Goal: Task Accomplishment & Management: Complete application form

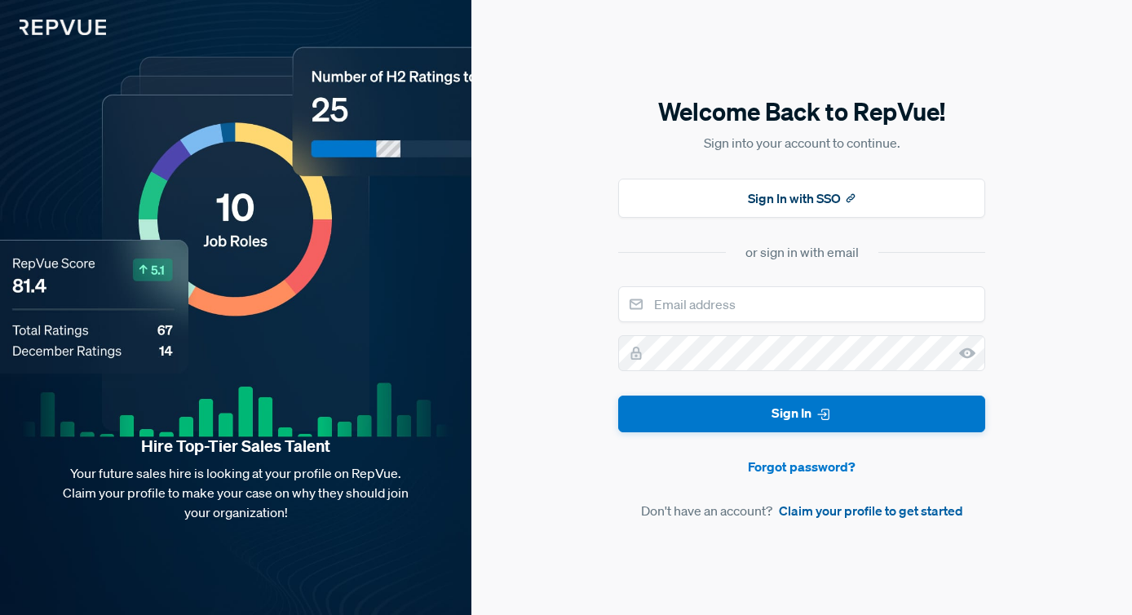
click at [870, 513] on link "Claim your profile to get started" at bounding box center [871, 511] width 184 height 20
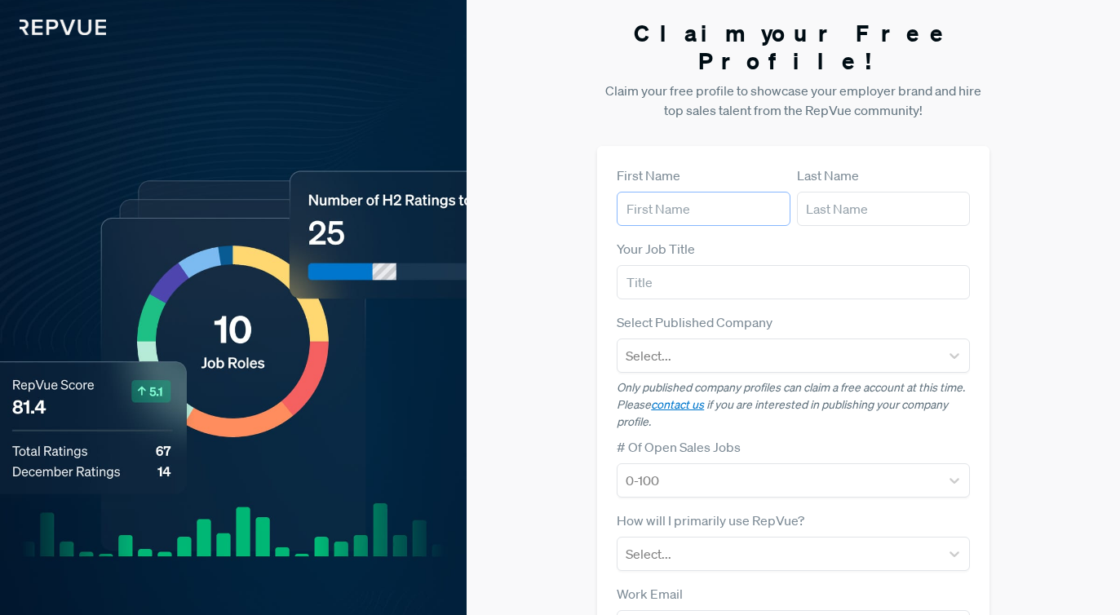
click at [691, 192] on input "text" at bounding box center [703, 209] width 173 height 34
type input "[PERSON_NAME]"
type input "[EMAIL_ADDRESS][DOMAIN_NAME]"
click at [692, 265] on input "text" at bounding box center [793, 282] width 353 height 34
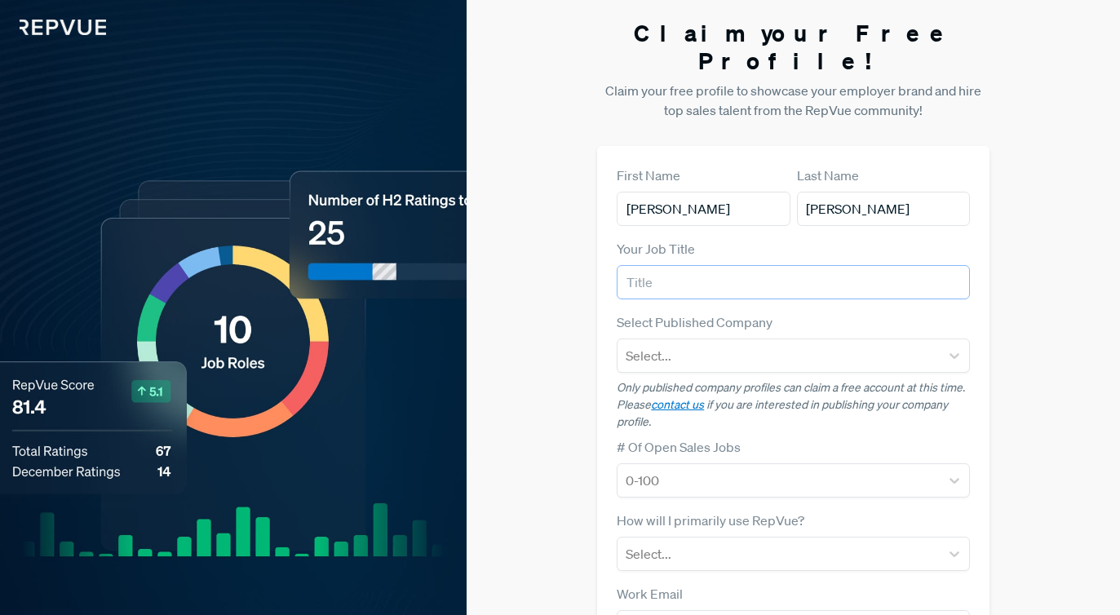
click at [710, 265] on input "text" at bounding box center [793, 282] width 353 height 34
type input "Customer Sucess manager"
click at [767, 341] on div "Select..." at bounding box center [778, 355] width 322 height 29
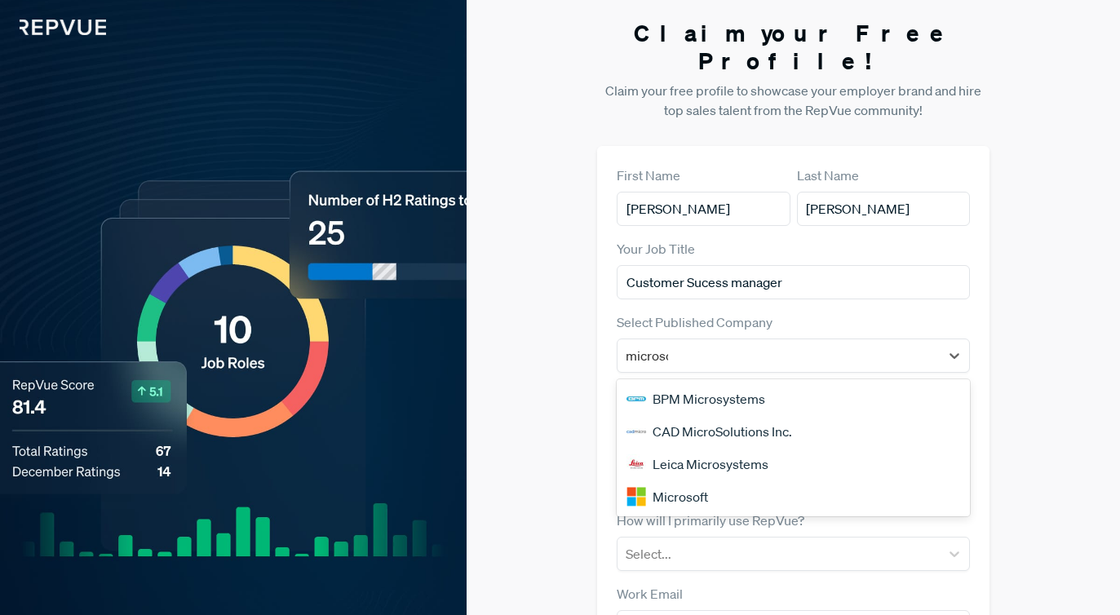
type input "microsof"
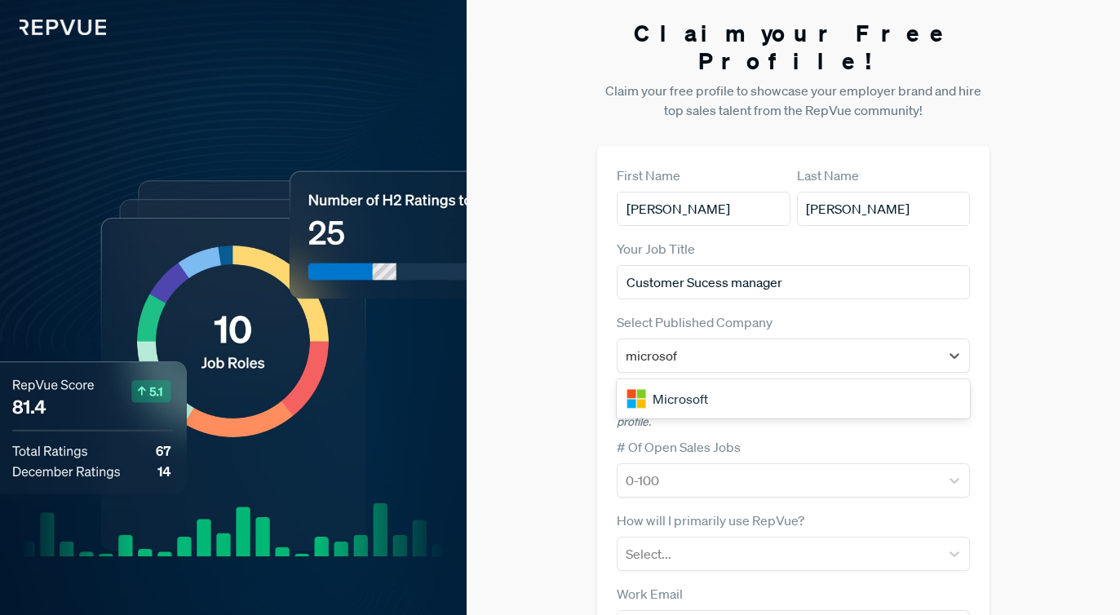
click at [698, 383] on div "Microsoft" at bounding box center [793, 399] width 353 height 33
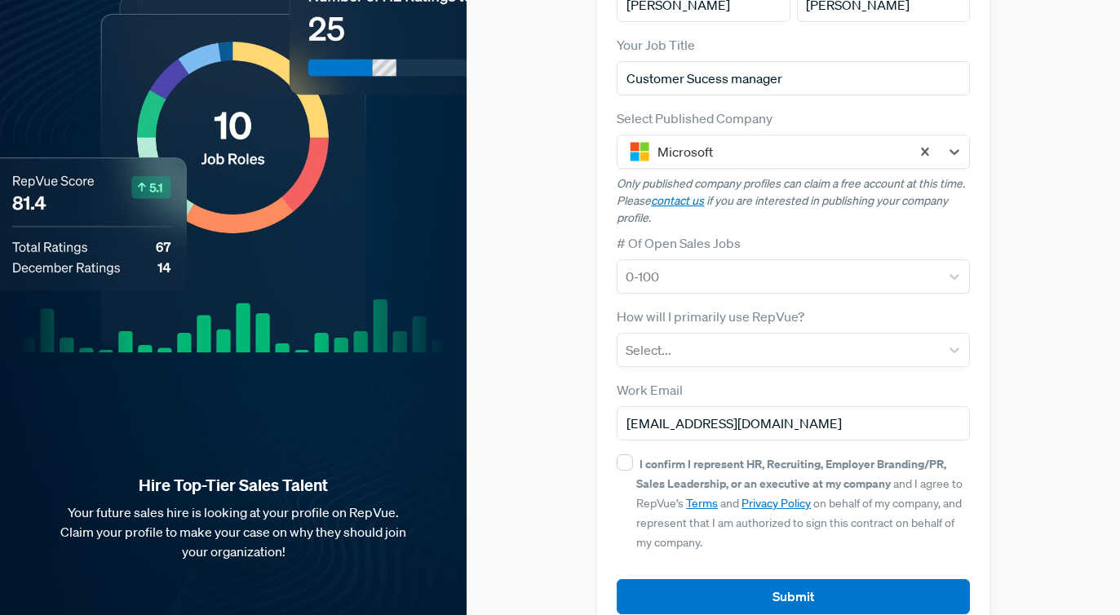
scroll to position [215, 0]
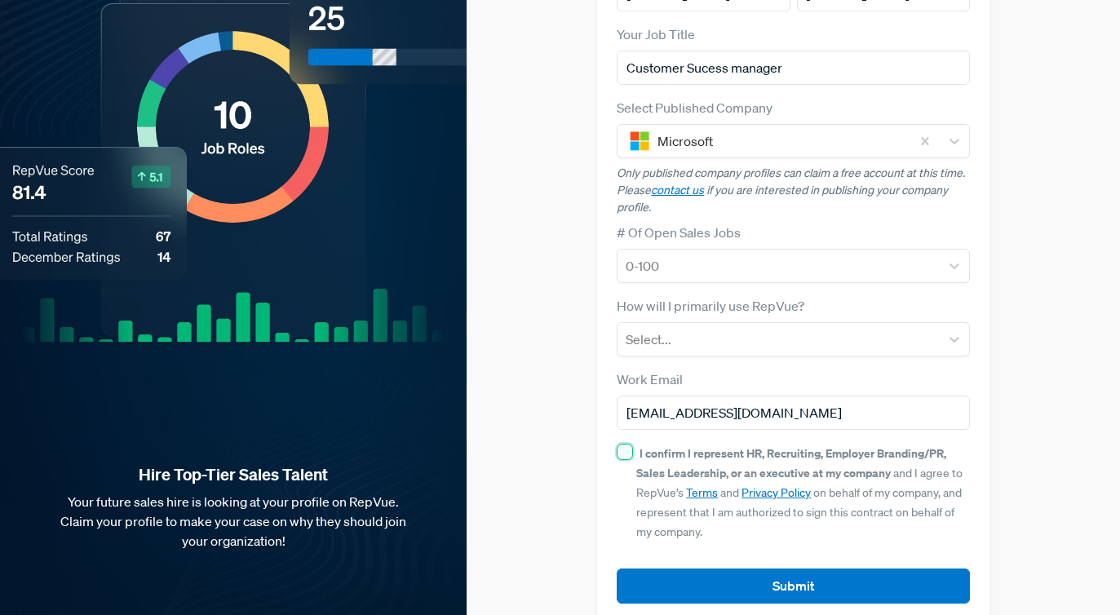
click at [622, 444] on input "I confirm I represent HR, Recruiting, Employer Branding/PR, Sales Leadership, o…" at bounding box center [625, 452] width 16 height 16
checkbox input "true"
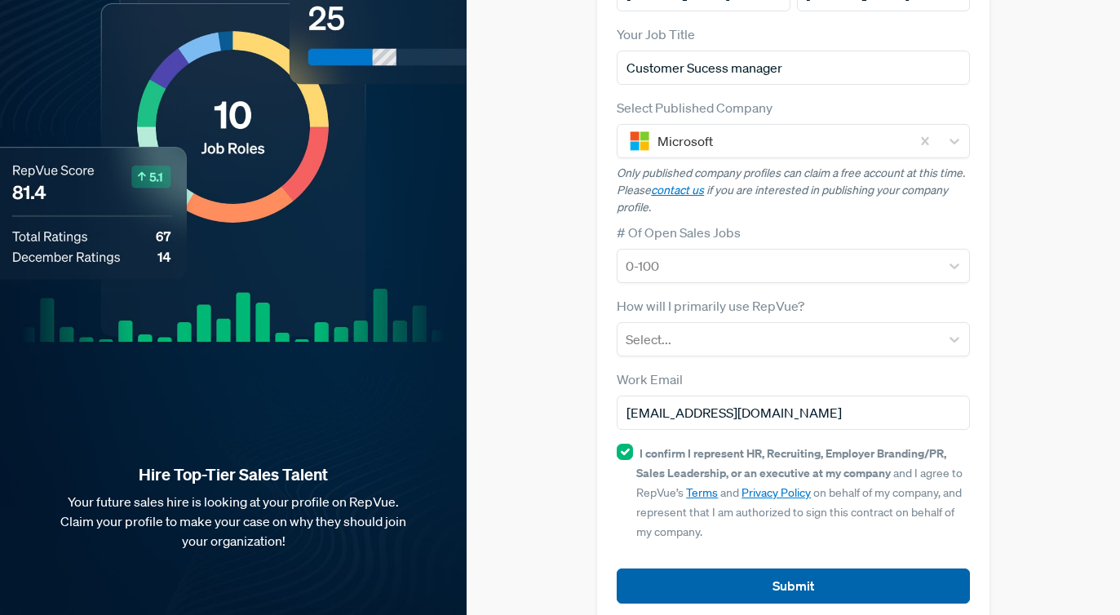
click at [794, 569] on button "Submit" at bounding box center [793, 586] width 353 height 35
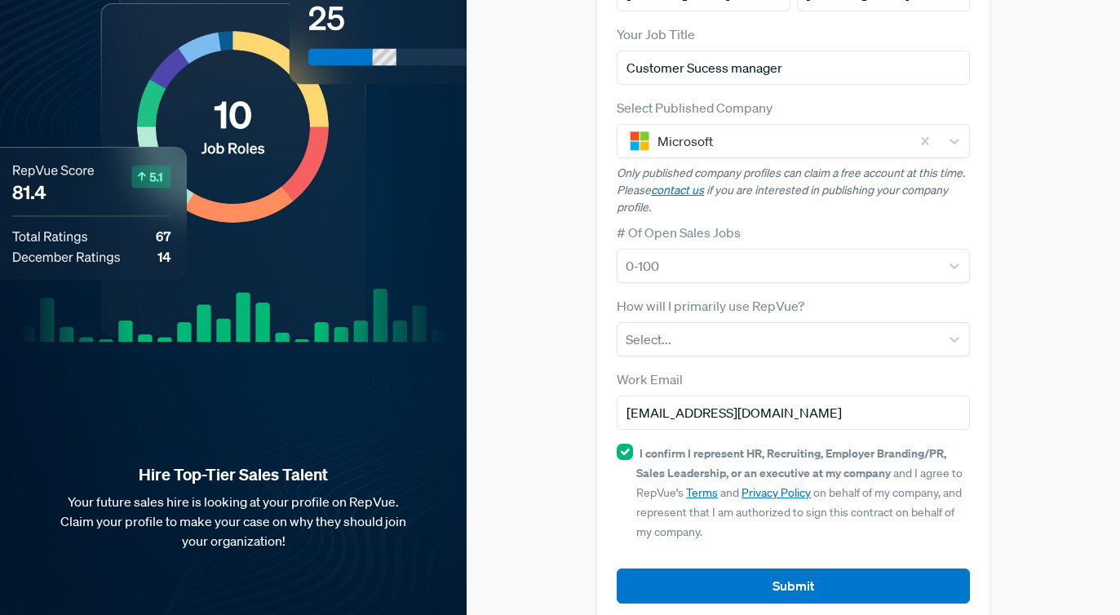
scroll to position [236, 0]
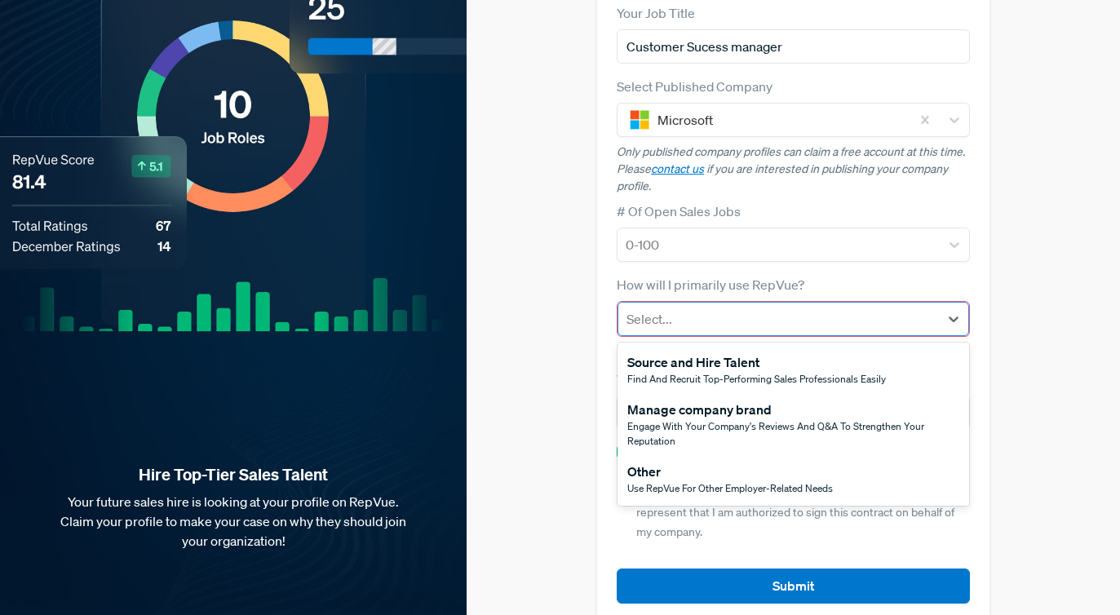
click at [741, 308] on div at bounding box center [778, 319] width 304 height 23
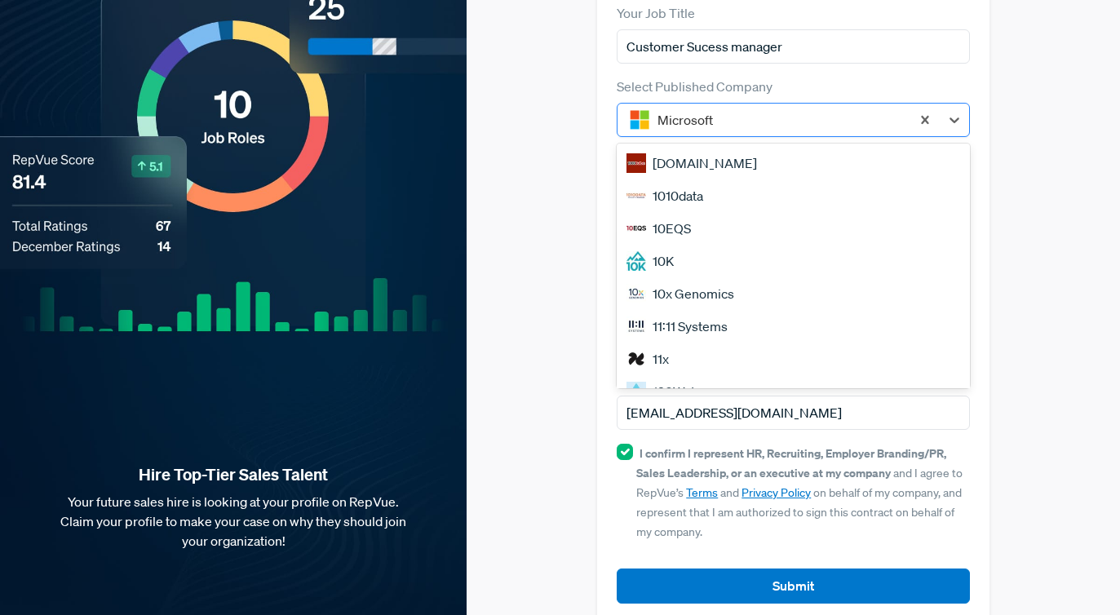
click at [836, 105] on div "Microsoft" at bounding box center [779, 119] width 261 height 29
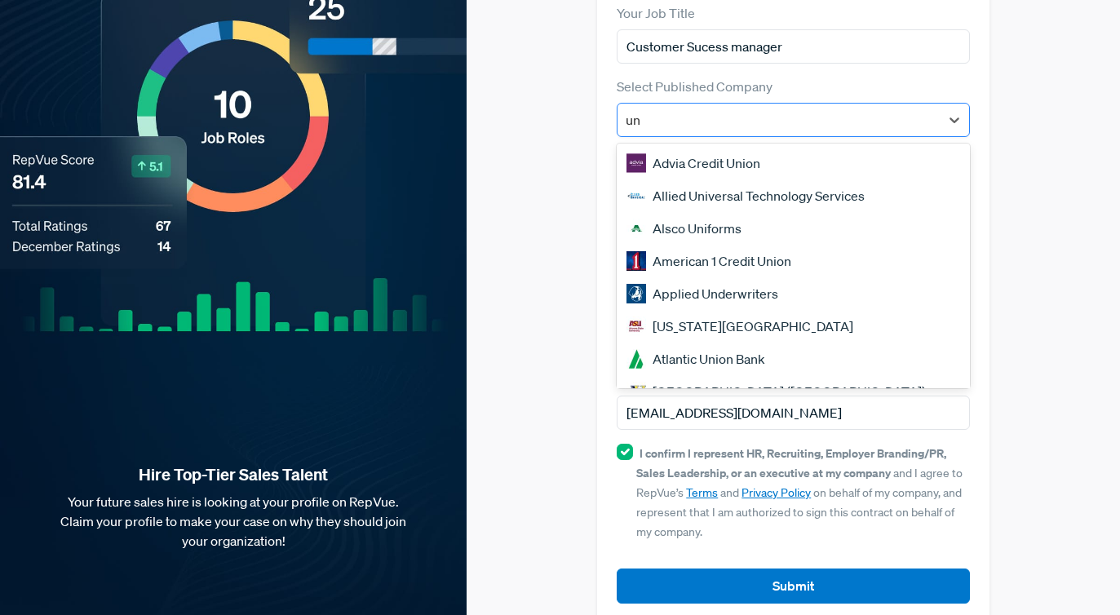
type input "une"
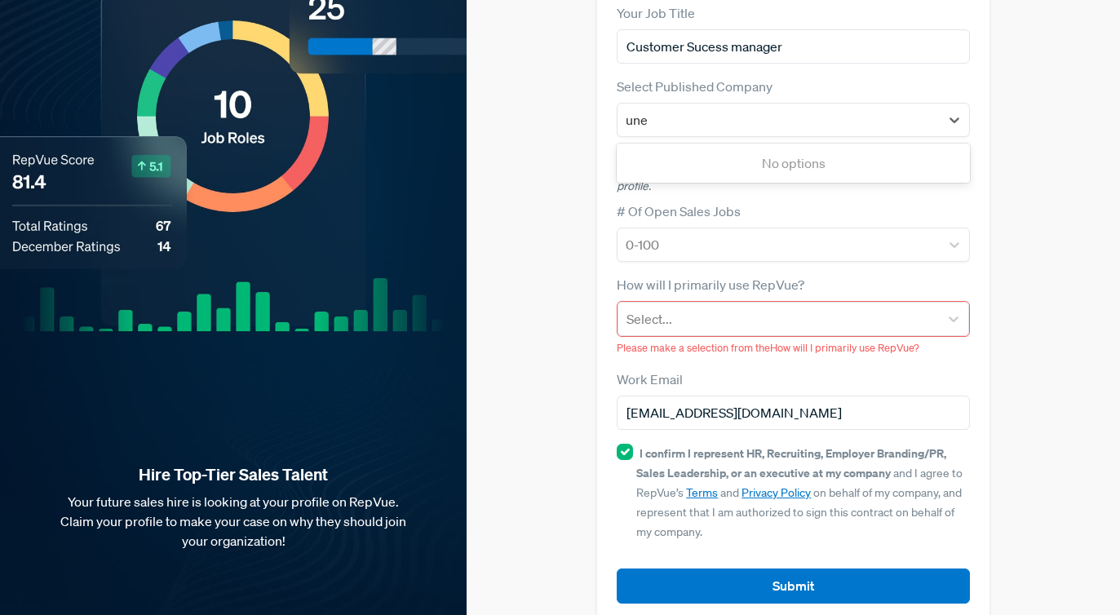
scroll to position [0, 0]
